Goal: Download file/media

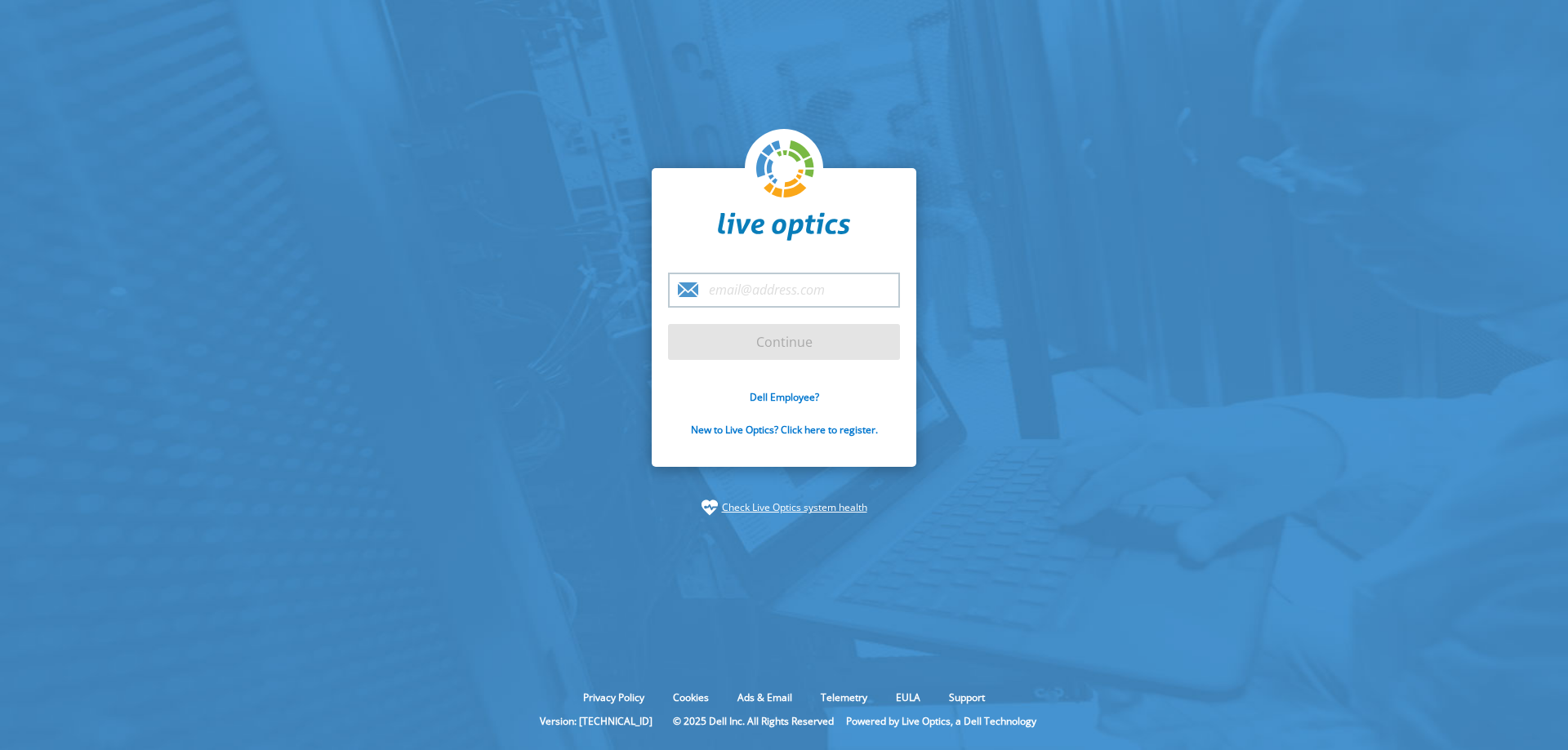
type input "[EMAIL_ADDRESS][DOMAIN_NAME]"
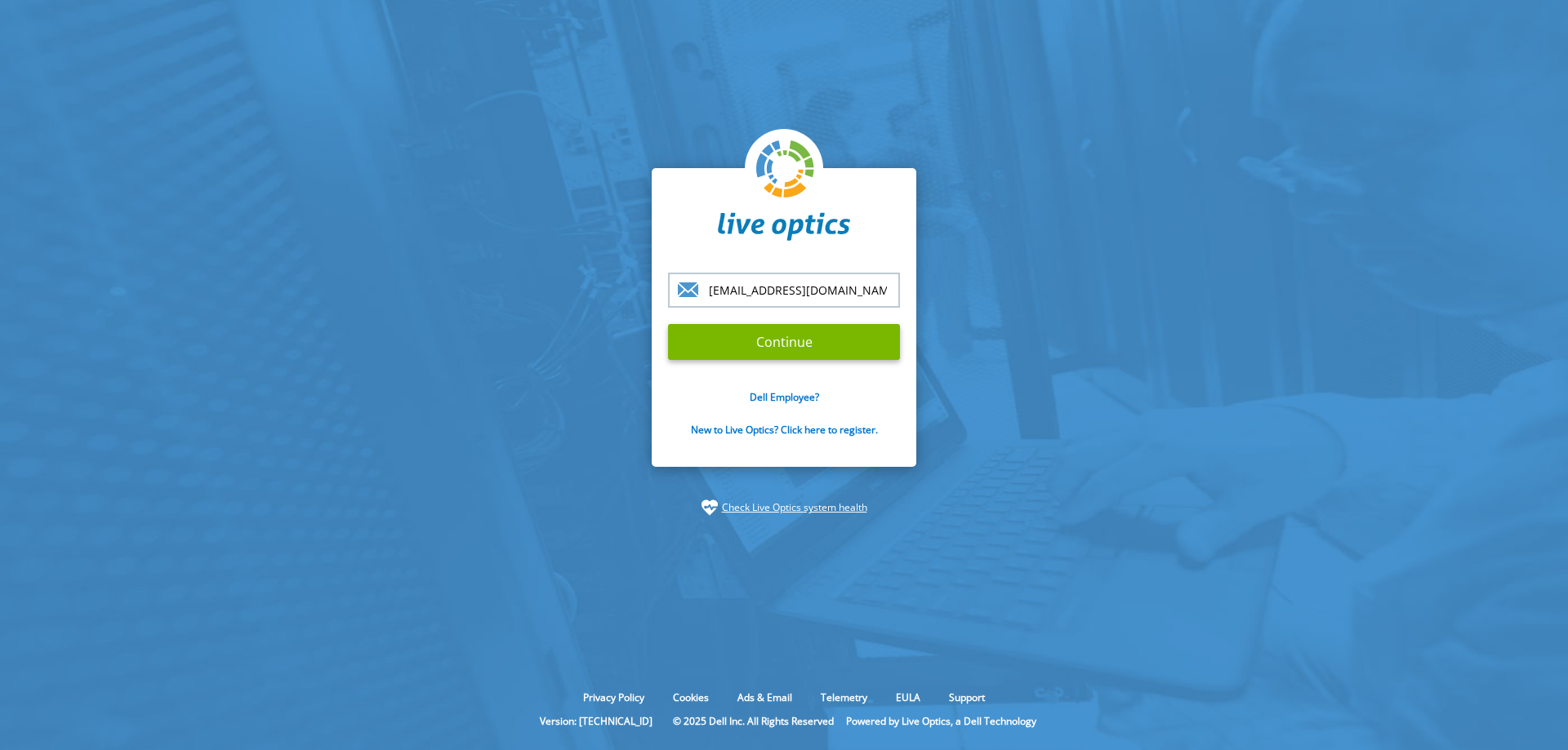
click at [668, 324] on input "Continue" at bounding box center [784, 341] width 232 height 36
click at [787, 357] on input "Continue" at bounding box center [784, 341] width 232 height 36
click at [758, 339] on input "Continue" at bounding box center [784, 341] width 232 height 36
click at [818, 338] on input "Continue" at bounding box center [784, 341] width 232 height 36
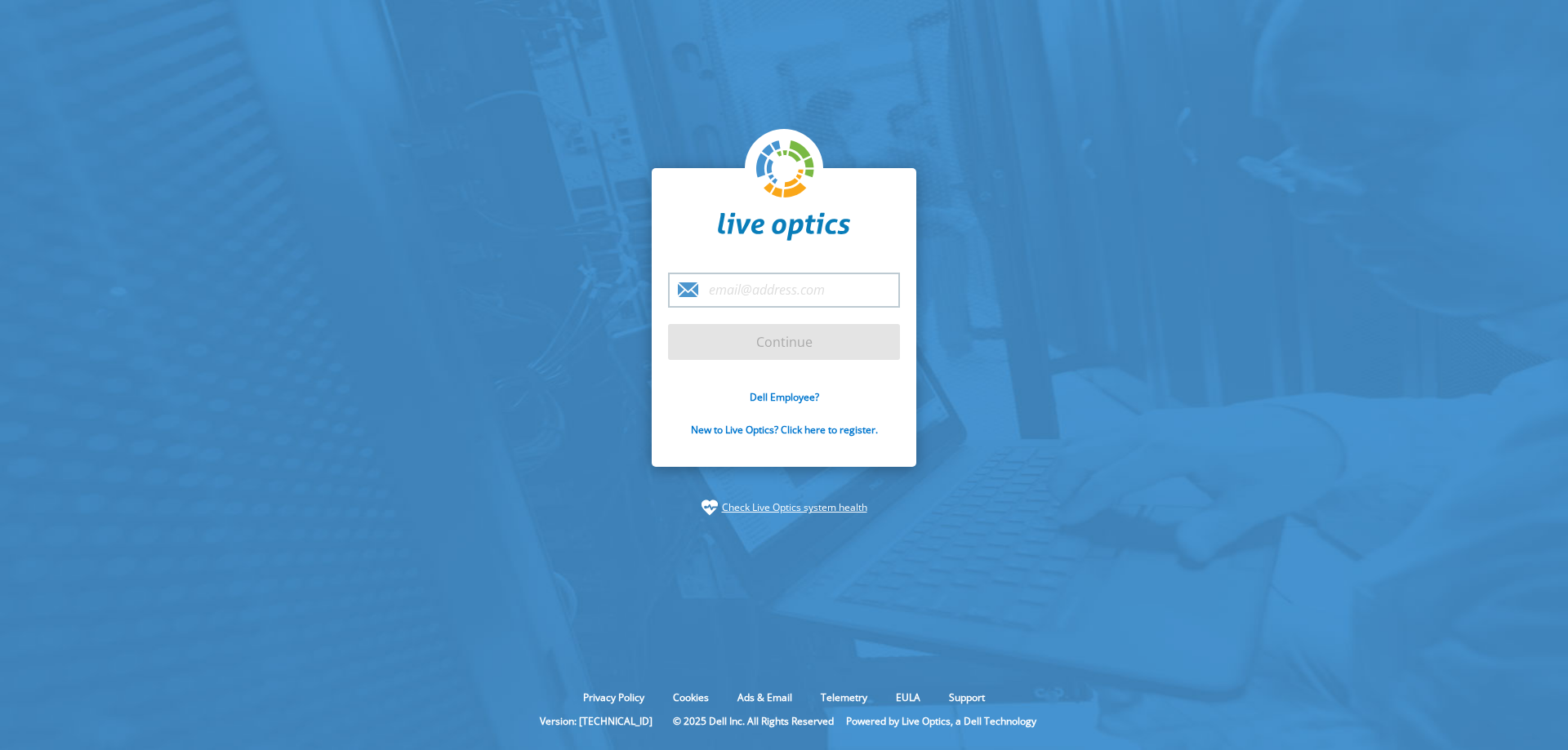
click at [800, 295] on input "email" at bounding box center [784, 290] width 232 height 36
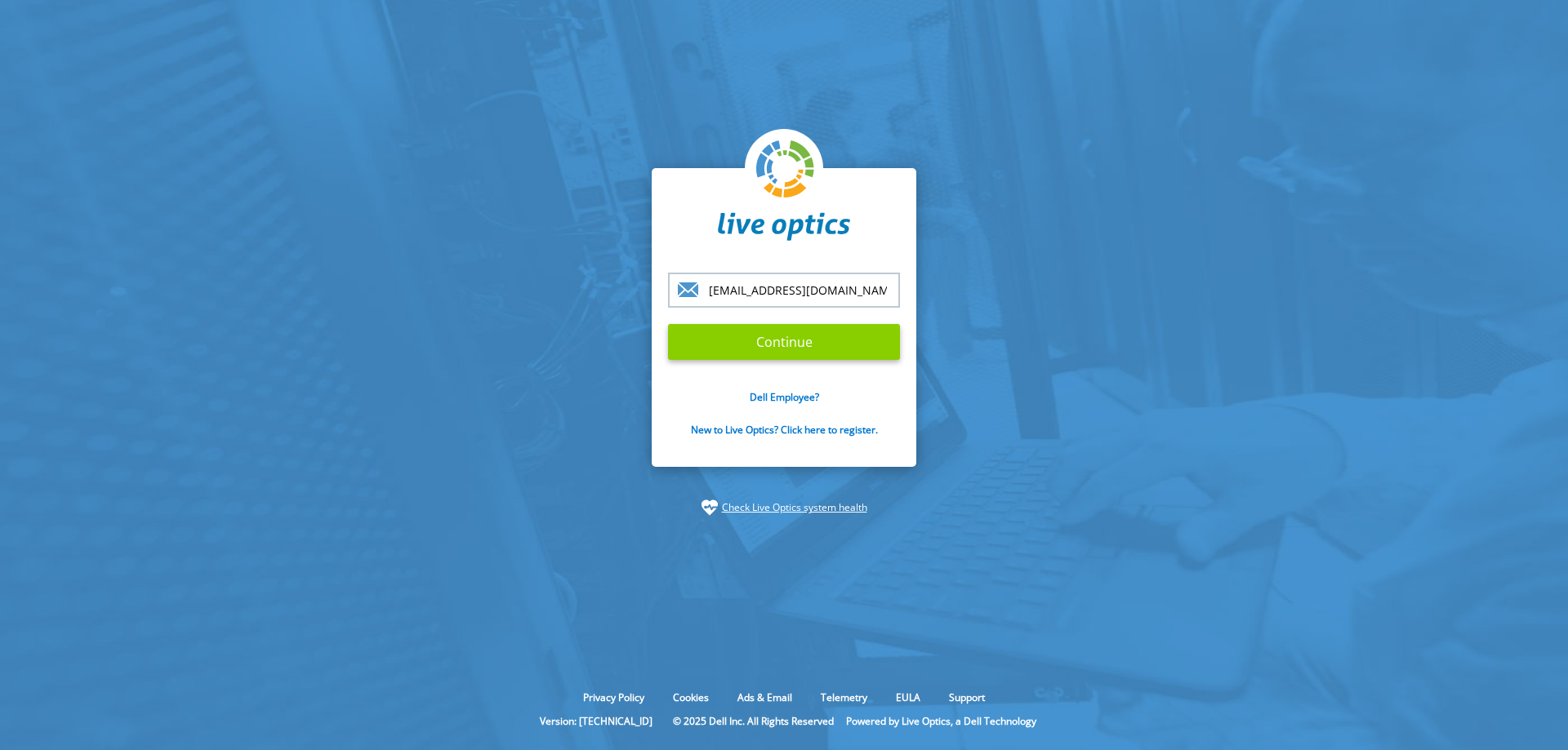
type input "[EMAIL_ADDRESS][DOMAIN_NAME]"
click at [771, 338] on input "Continue" at bounding box center [784, 341] width 232 height 36
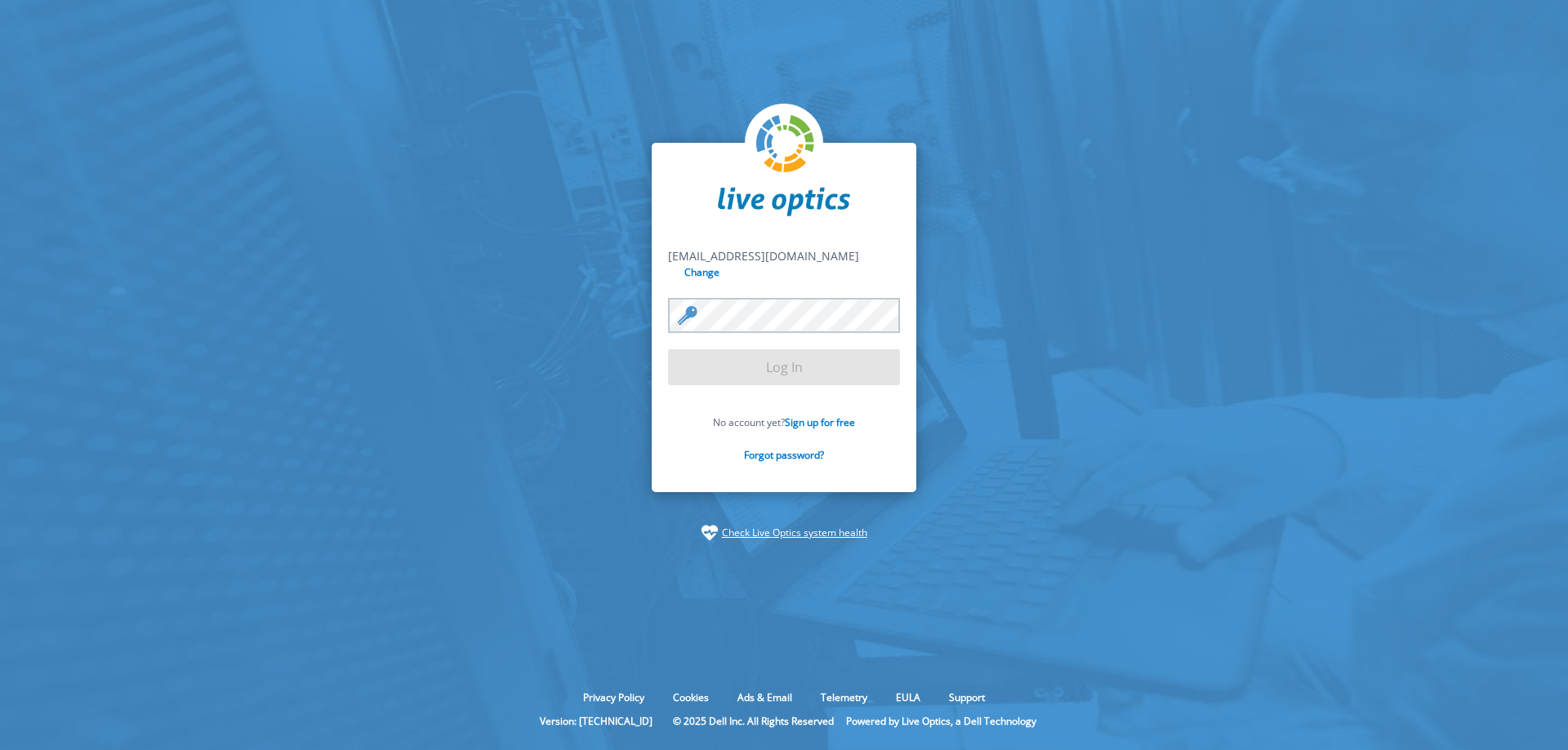
click at [668, 350] on input "Log In" at bounding box center [784, 368] width 232 height 36
click at [780, 375] on input "Log In" at bounding box center [784, 368] width 232 height 36
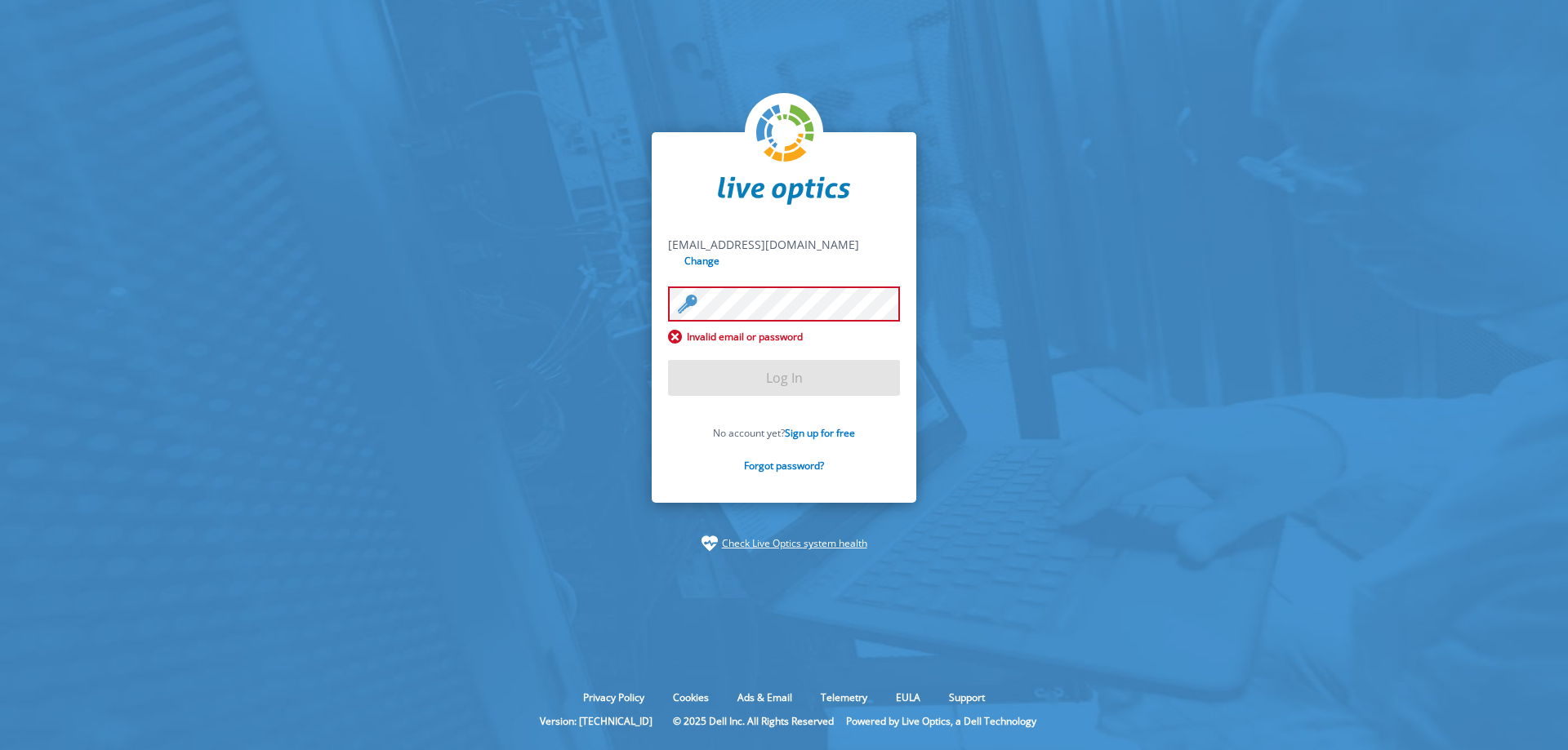
click at [778, 366] on form "skrysiecki@proselis.com skrysiecki@proselis.com Change Invalid email or passwor…" at bounding box center [784, 364] width 232 height 254
click at [809, 376] on input "Log In" at bounding box center [784, 378] width 232 height 36
click at [769, 381] on input "Log In" at bounding box center [784, 378] width 232 height 36
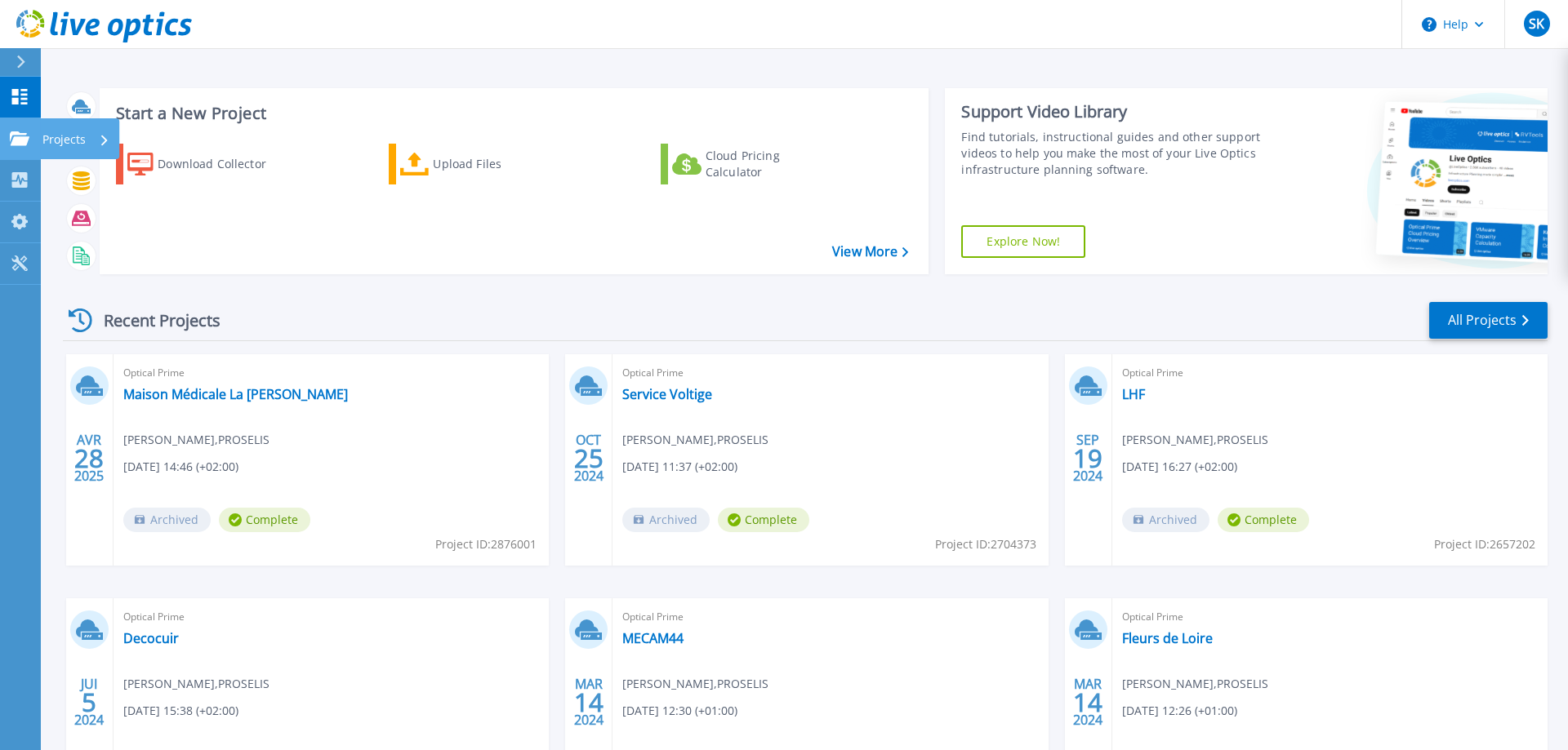
click at [22, 129] on link "Projects Projects" at bounding box center [21, 139] width 41 height 42
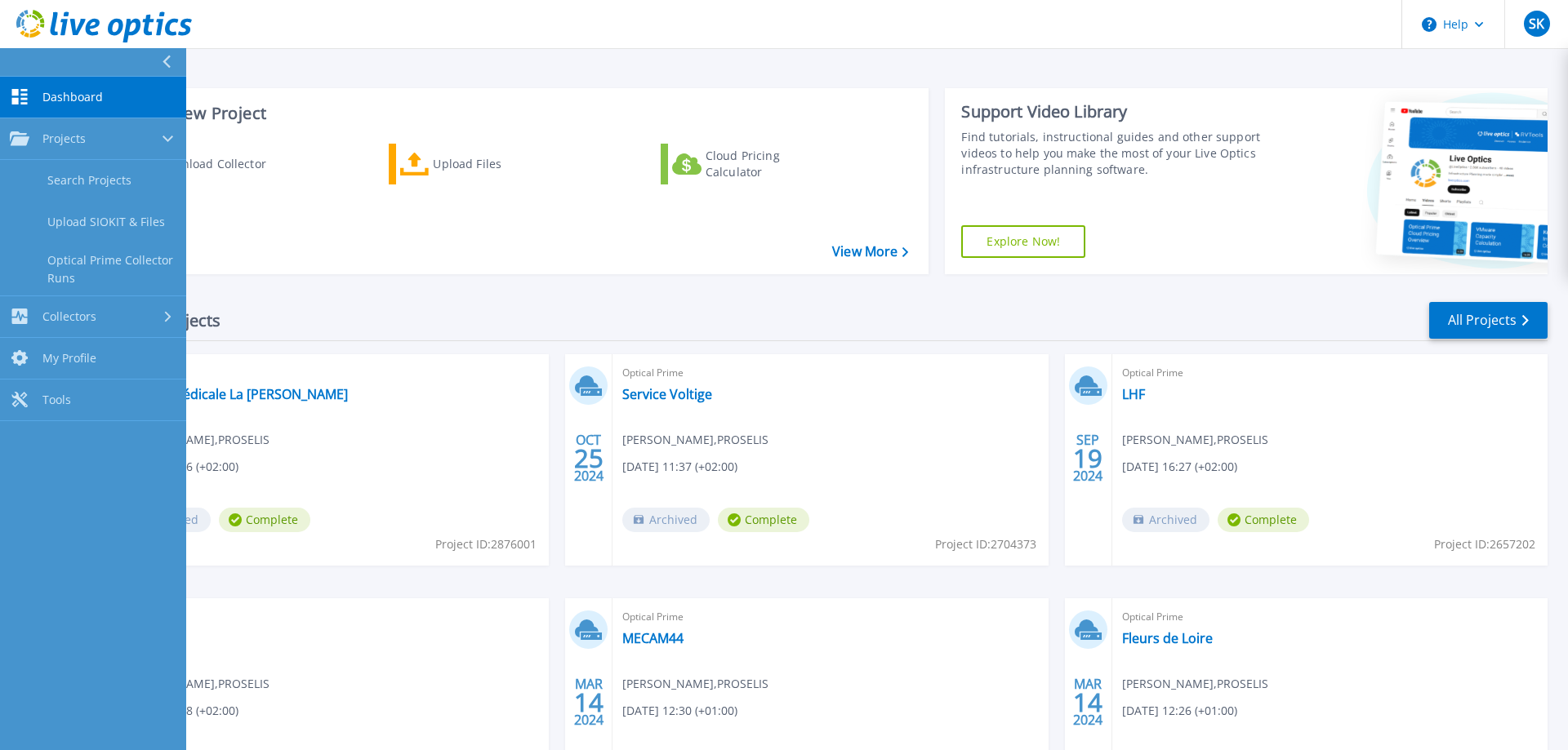
click at [292, 315] on div "Recent Projects All Projects" at bounding box center [805, 321] width 1485 height 41
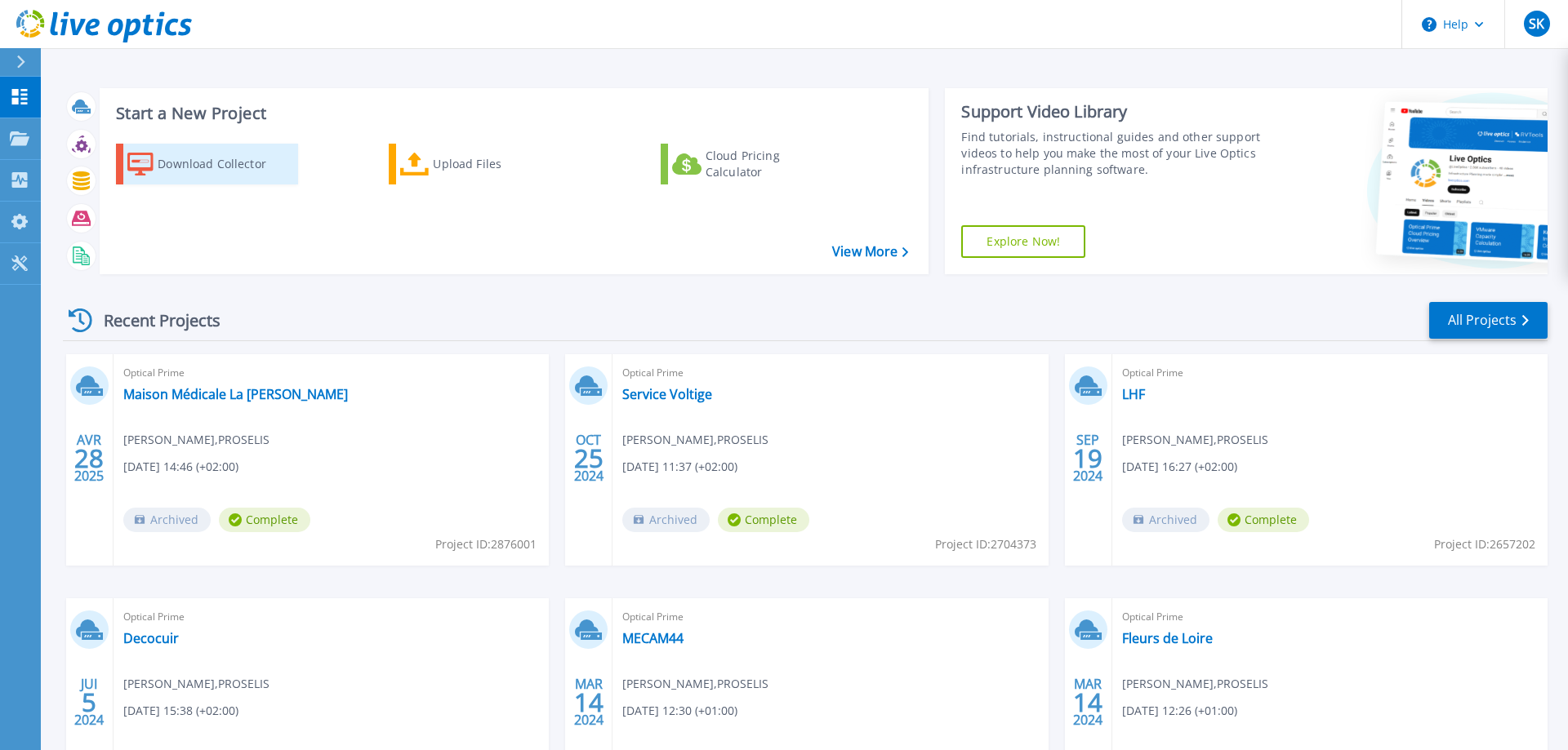
click at [139, 160] on icon at bounding box center [140, 164] width 26 height 23
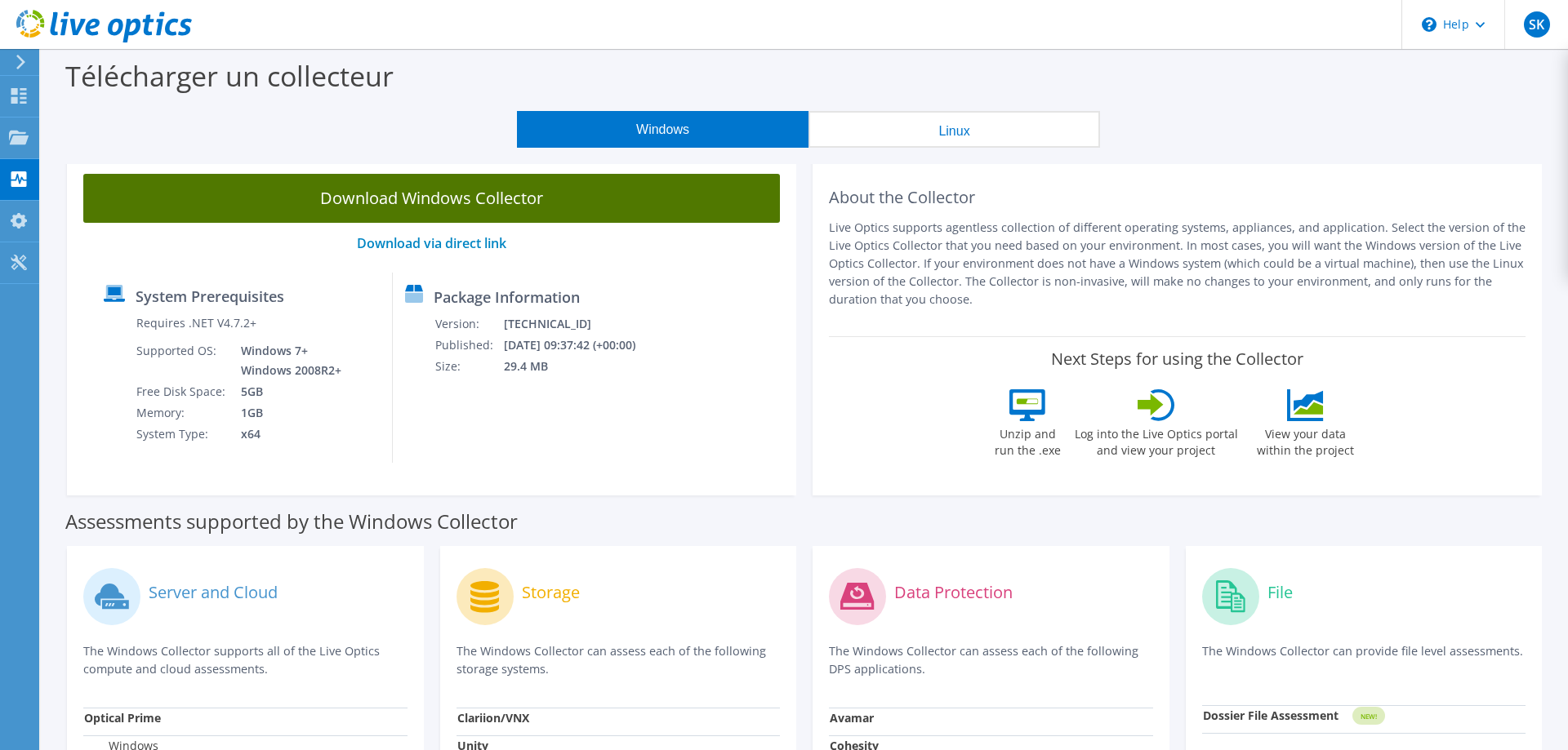
click at [605, 202] on link "Download Windows Collector" at bounding box center [431, 198] width 696 height 49
